Goal: Complete application form: Complete application form

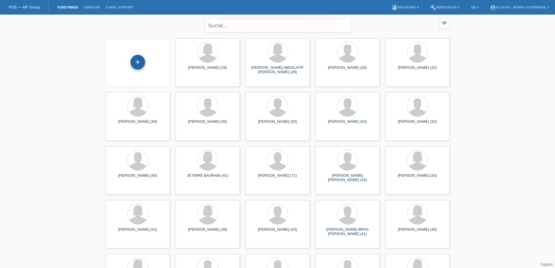
click at [136, 59] on div "+" at bounding box center [138, 62] width 15 height 15
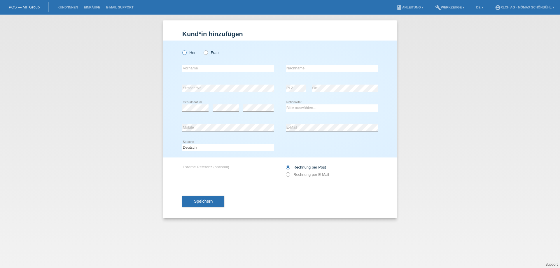
click at [181, 50] on icon at bounding box center [181, 50] width 0 height 0
click at [183, 52] on input "Herr" at bounding box center [184, 52] width 4 height 4
radio input "true"
click at [189, 66] on input "text" at bounding box center [228, 68] width 92 height 7
click at [193, 67] on input "NIKALS" at bounding box center [228, 68] width 92 height 7
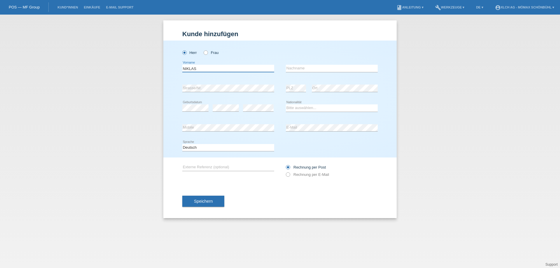
type input "NIKLAS"
click at [294, 67] on input "text" at bounding box center [332, 68] width 92 height 7
type input "lÄNG"
click at [295, 107] on select "Bitte auswählen... [GEOGRAPHIC_DATA] [GEOGRAPHIC_DATA] [GEOGRAPHIC_DATA] [GEOGR…" at bounding box center [332, 107] width 92 height 7
select select "CH"
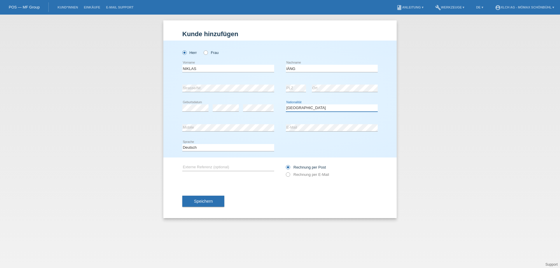
click at [286, 104] on select "Bitte auswählen... [GEOGRAPHIC_DATA] [GEOGRAPHIC_DATA] [GEOGRAPHIC_DATA] [GEOGR…" at bounding box center [332, 107] width 92 height 7
click at [285, 171] on icon at bounding box center [285, 171] width 0 height 0
click at [289, 175] on input "Rechnung per E-Mail" at bounding box center [288, 175] width 4 height 7
radio input "true"
click at [202, 202] on span "Speichern" at bounding box center [203, 201] width 19 height 5
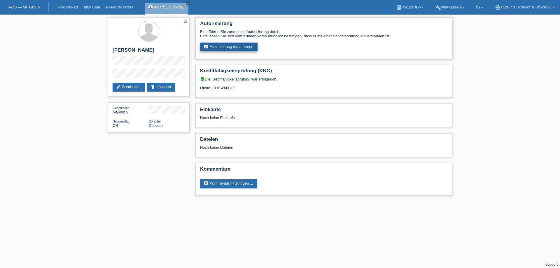
click at [238, 45] on link "assignment_turned_in Autorisierung durchführen" at bounding box center [228, 47] width 57 height 9
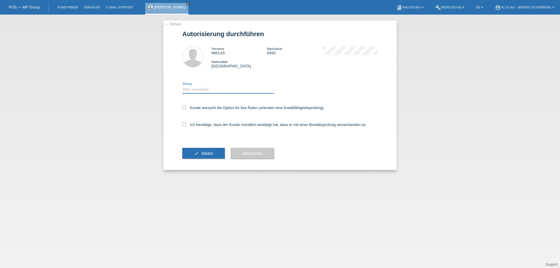
click at [203, 89] on select "Bitte auswählen CHF 1.00 - CHF 499.00 CHF 500.00 - CHF 1'999.00 CHF 2'000.00 - …" at bounding box center [228, 89] width 92 height 7
select select "3"
click at [182, 86] on select "Bitte auswählen CHF 1.00 - CHF 499.00 CHF 500.00 - CHF 1'999.00 CHF 2'000.00 - …" at bounding box center [228, 89] width 92 height 7
click at [185, 107] on icon at bounding box center [184, 108] width 4 height 4
click at [185, 107] on input "Kunde wünscht die Option für fixe Raten (erfordert eine Kreditfähigkeitsprüfung)" at bounding box center [184, 108] width 4 height 4
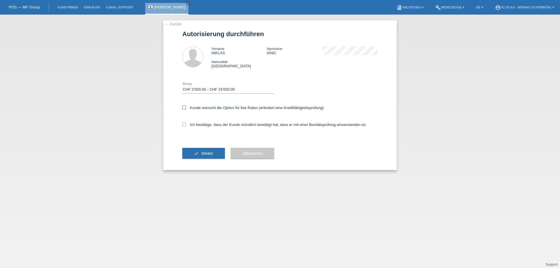
checkbox input "true"
click at [184, 124] on icon at bounding box center [184, 124] width 4 height 4
click at [184, 124] on input "Ich bestätige, dass der Kunde mündlich bestätigt hat, dass er mit einer Bonität…" at bounding box center [184, 124] width 4 height 4
checkbox input "true"
click at [201, 152] on span "Weiter" at bounding box center [207, 153] width 12 height 5
